Goal: Information Seeking & Learning: Find specific fact

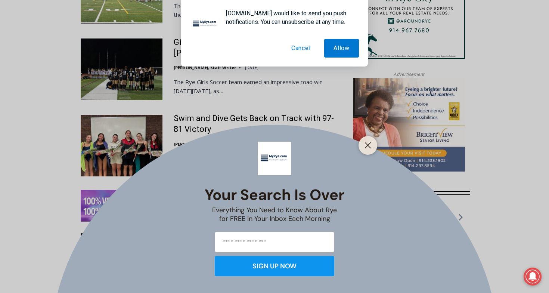
scroll to position [1007, 0]
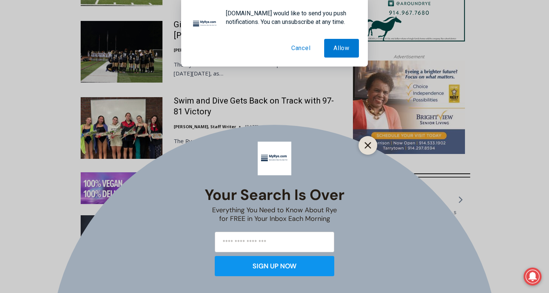
click at [369, 145] on icon "Close" at bounding box center [367, 145] width 7 height 7
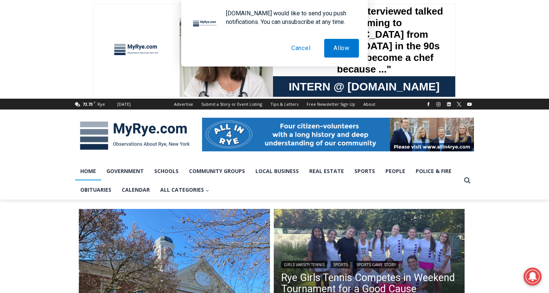
scroll to position [0, 0]
click at [298, 49] on button "Cancel" at bounding box center [301, 48] width 38 height 19
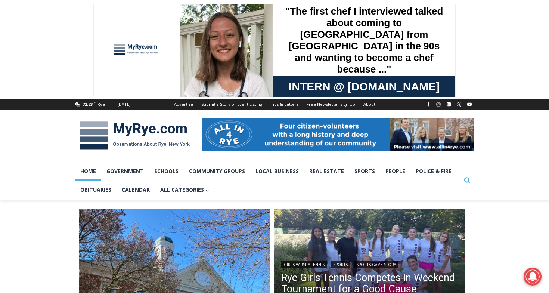
click at [465, 181] on icon "View Search Form" at bounding box center [467, 180] width 6 height 6
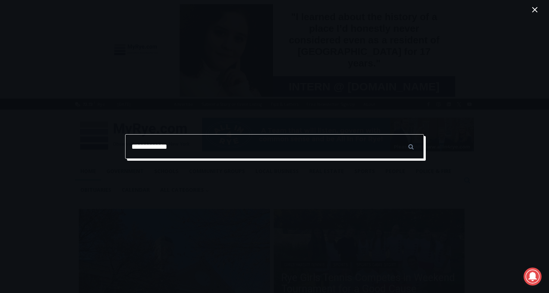
type input "**********"
click at [410, 146] on input "******" at bounding box center [410, 146] width 26 height 25
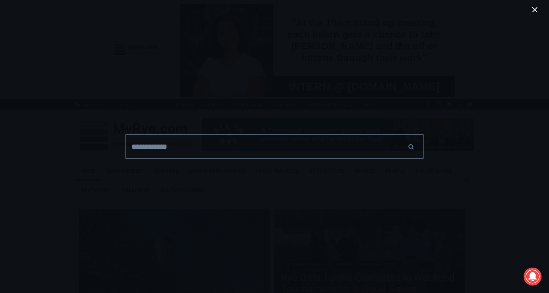
click at [532, 10] on icon "Toggle Menu Close" at bounding box center [534, 9] width 9 height 9
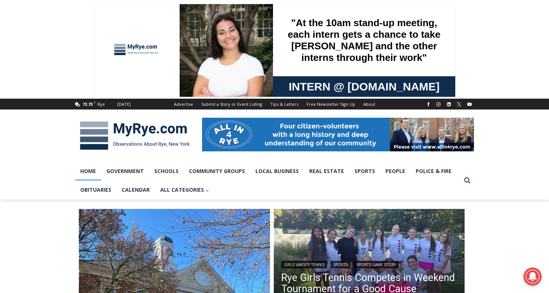
click at [536, 10] on span at bounding box center [274, 49] width 549 height 99
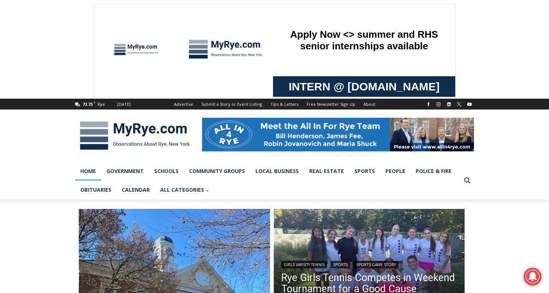
click at [531, 10] on span at bounding box center [274, 49] width 549 height 99
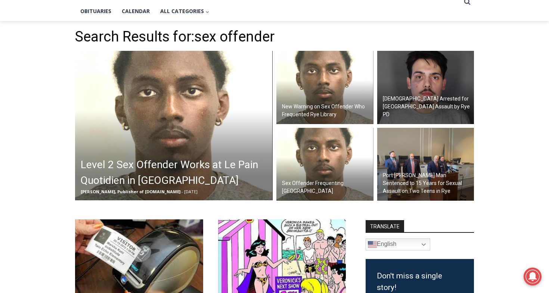
scroll to position [221, 0]
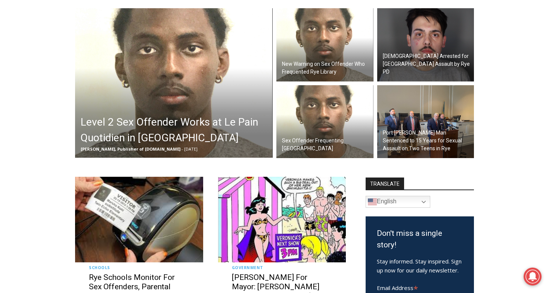
click at [130, 122] on h2 "Level 2 Sex Offender Works at Le Pain Quotidien in [GEOGRAPHIC_DATA]" at bounding box center [176, 129] width 190 height 31
